Goal: Register for event/course

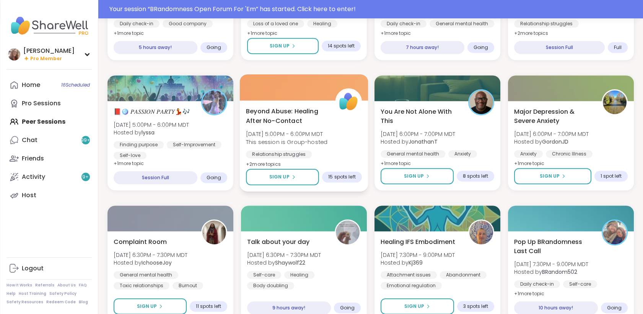
scroll to position [616, 0]
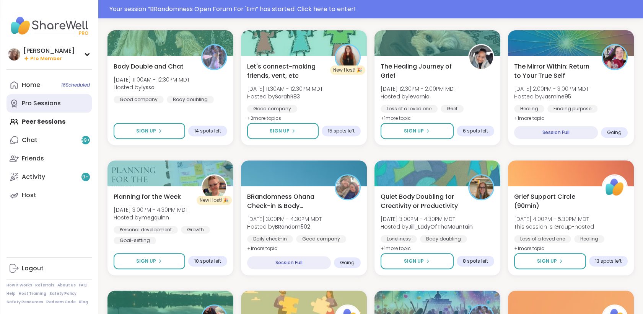
click at [52, 106] on div "Pro Sessions" at bounding box center [41, 103] width 39 height 8
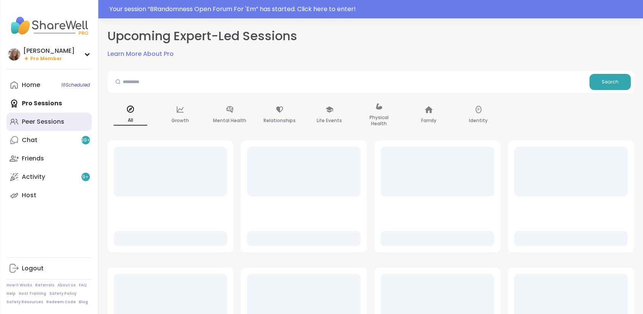
click at [52, 123] on div "Peer Sessions" at bounding box center [43, 121] width 42 height 8
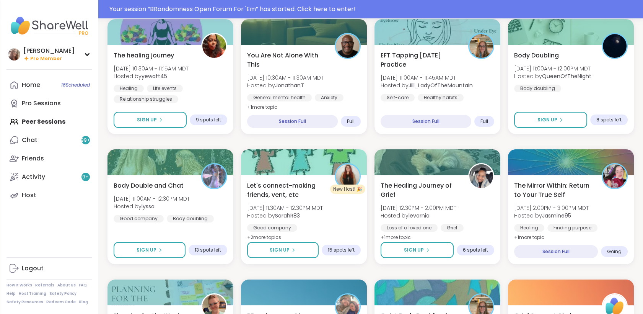
scroll to position [382, 0]
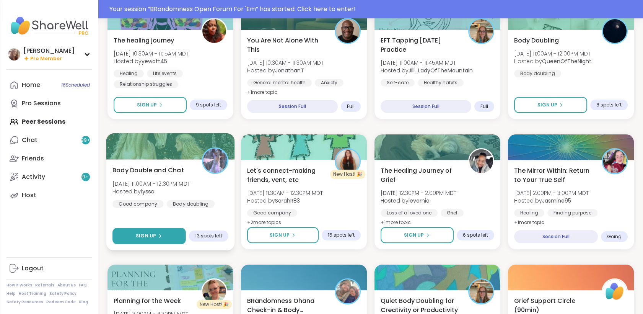
click at [174, 234] on button "Sign Up" at bounding box center [148, 235] width 73 height 16
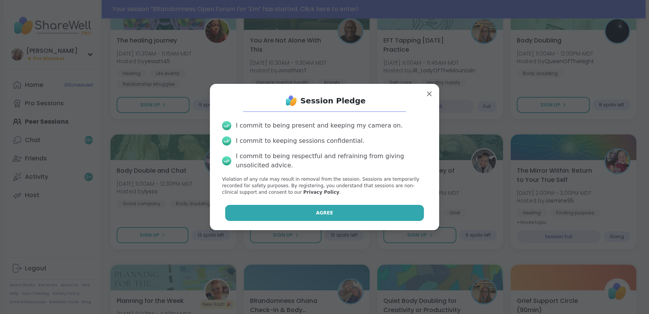
click at [300, 212] on button "Agree" at bounding box center [324, 213] width 199 height 16
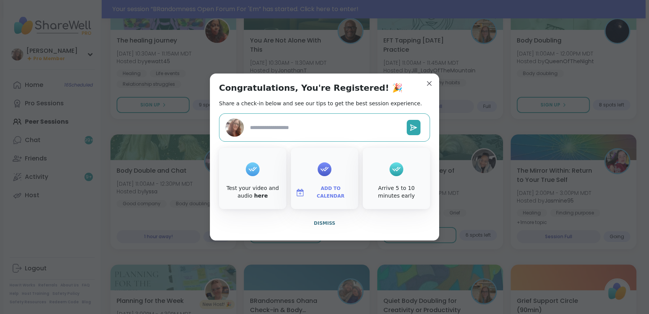
type textarea "*"
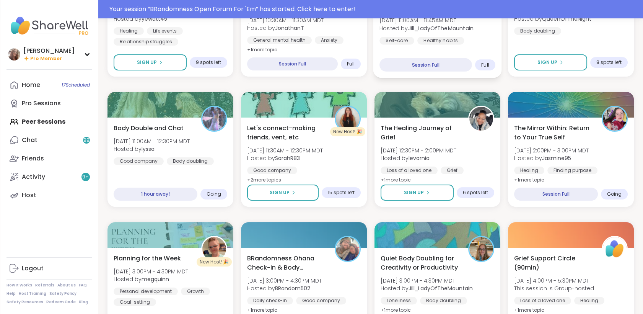
scroll to position [297, 0]
